Goal: Check status

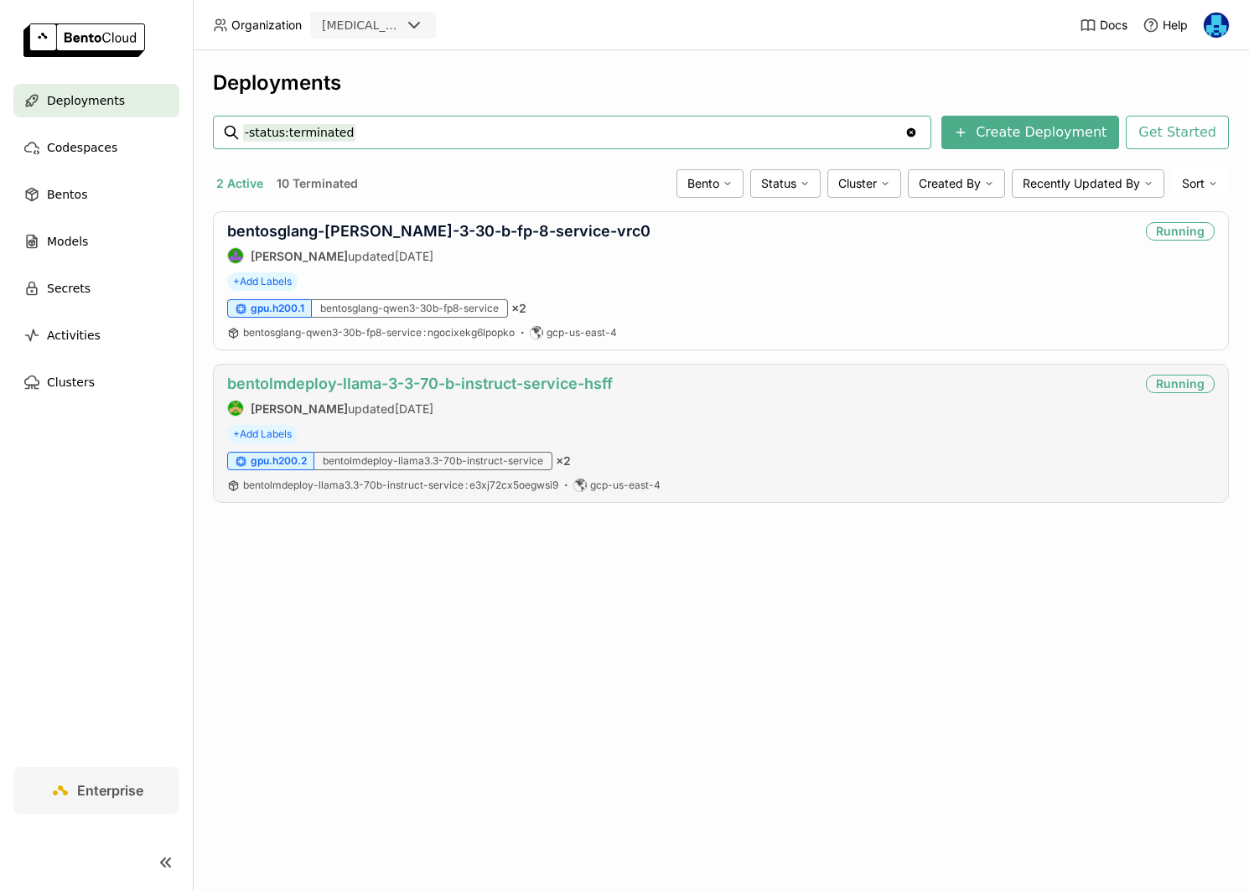
click at [393, 379] on link "bentolmdeploy-llama-3-3-70-b-instruct-service-hsff" at bounding box center [420, 384] width 386 height 18
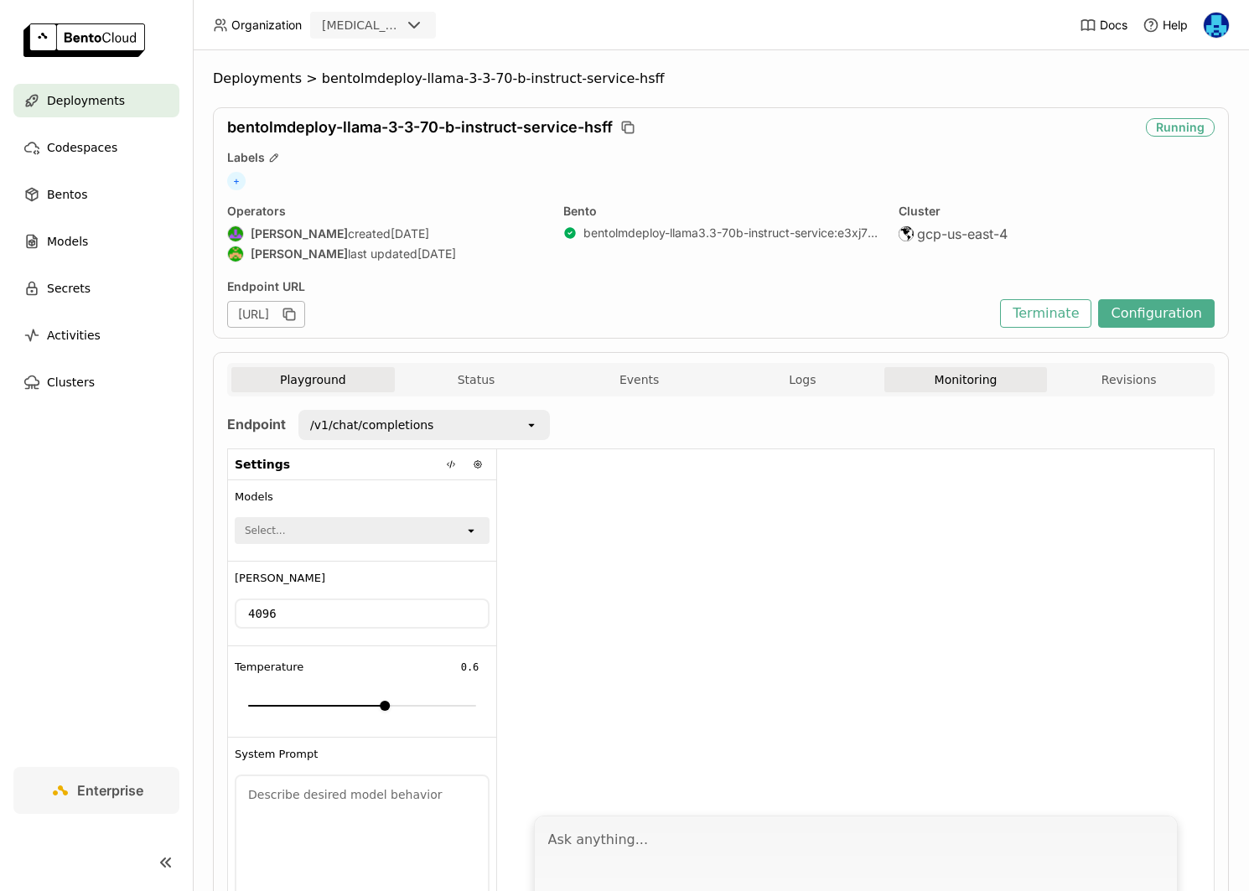
click at [966, 381] on button "Monitoring" at bounding box center [965, 379] width 163 height 25
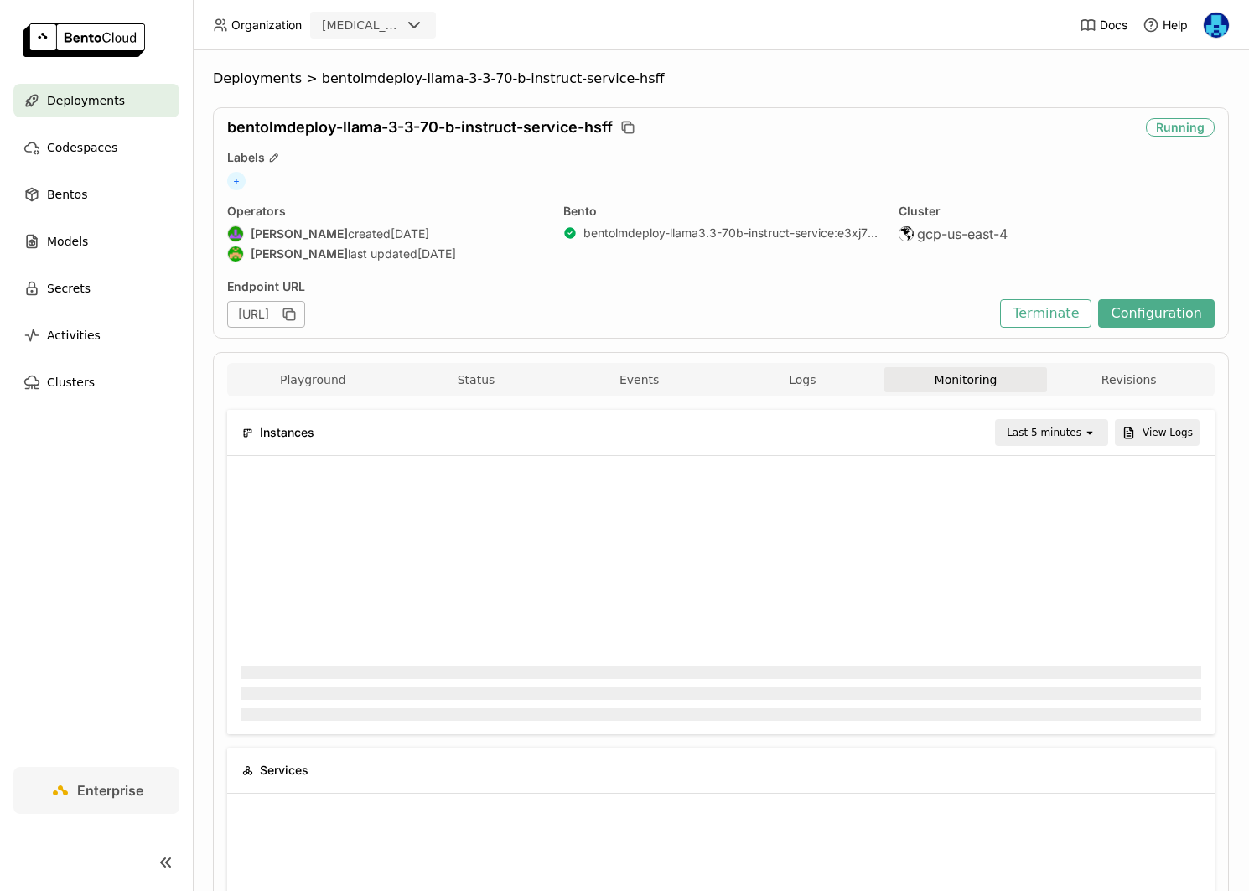
scroll to position [251, 479]
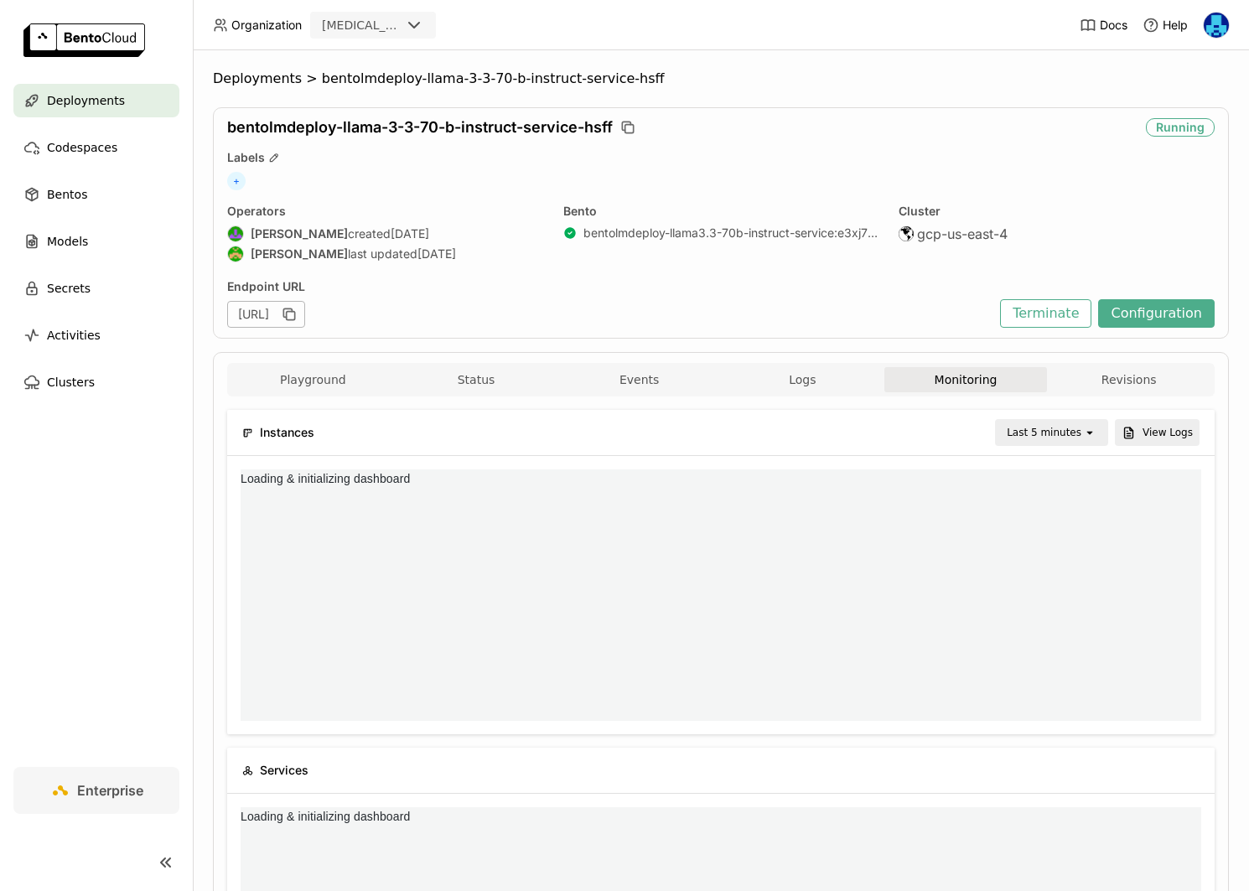
click at [1059, 432] on div "Last 5 minutes" at bounding box center [1044, 432] width 75 height 17
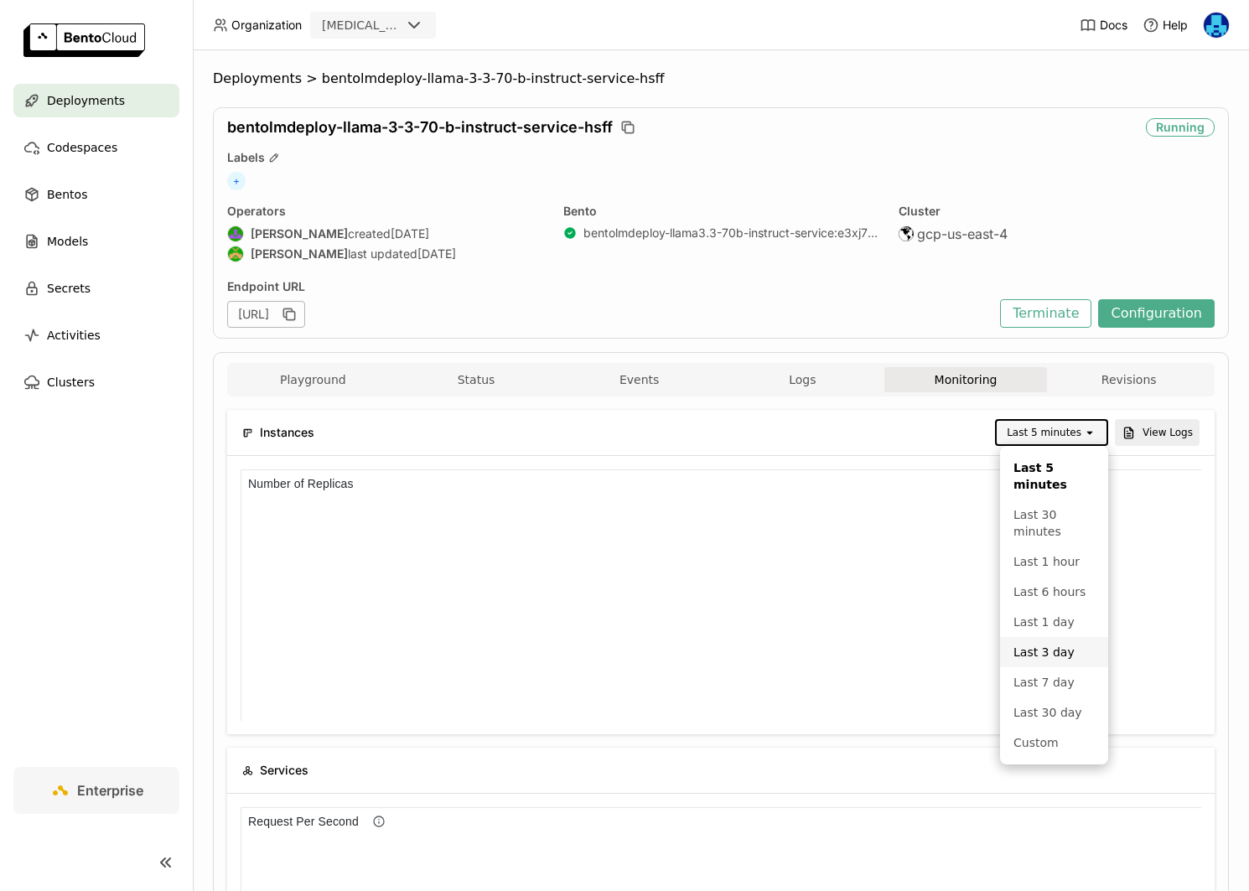
scroll to position [251, 961]
click at [1048, 652] on div "Last 3 day" at bounding box center [1053, 652] width 81 height 17
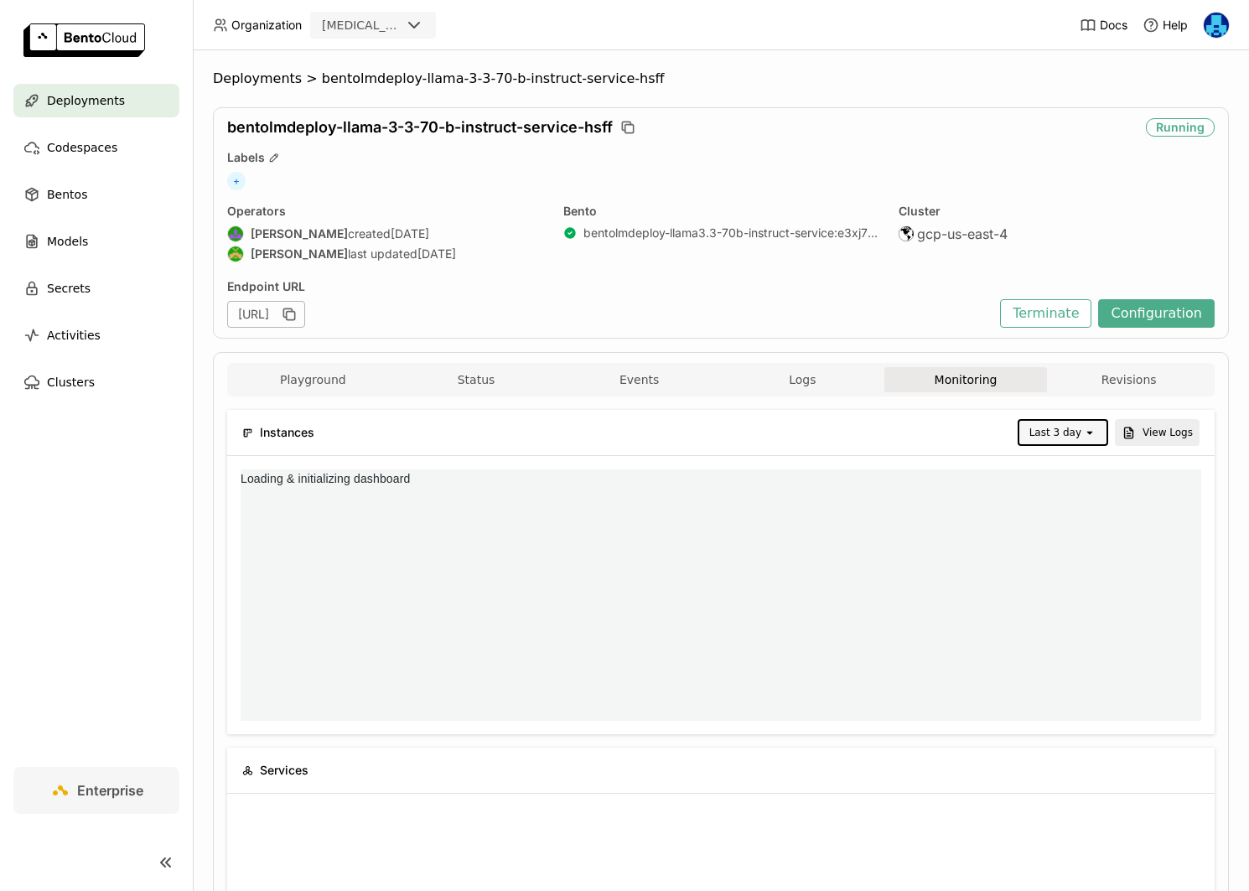
scroll to position [0, 0]
